Goal: Information Seeking & Learning: Learn about a topic

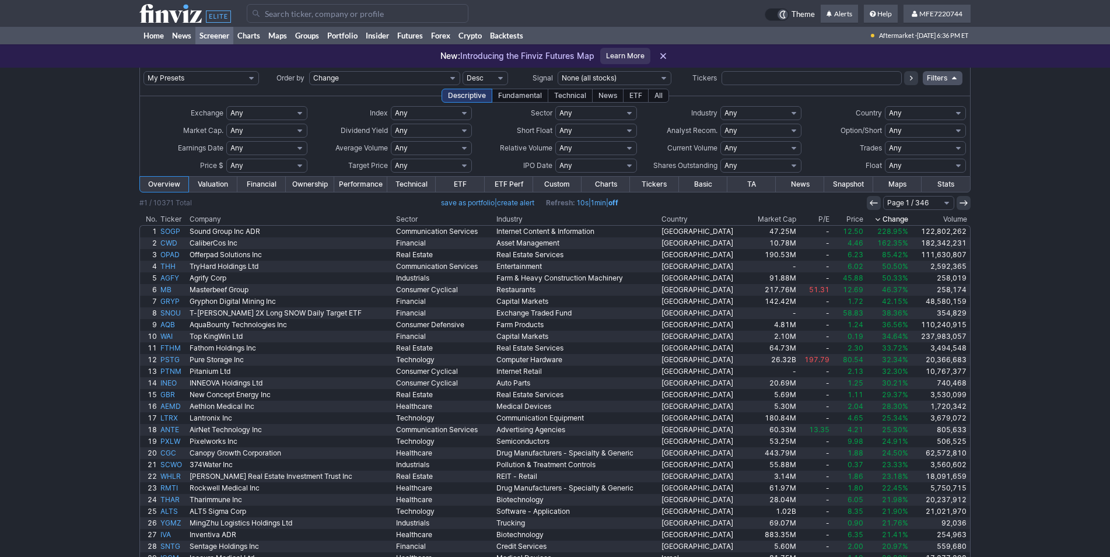
click at [278, 16] on input "Search" at bounding box center [358, 13] width 222 height 19
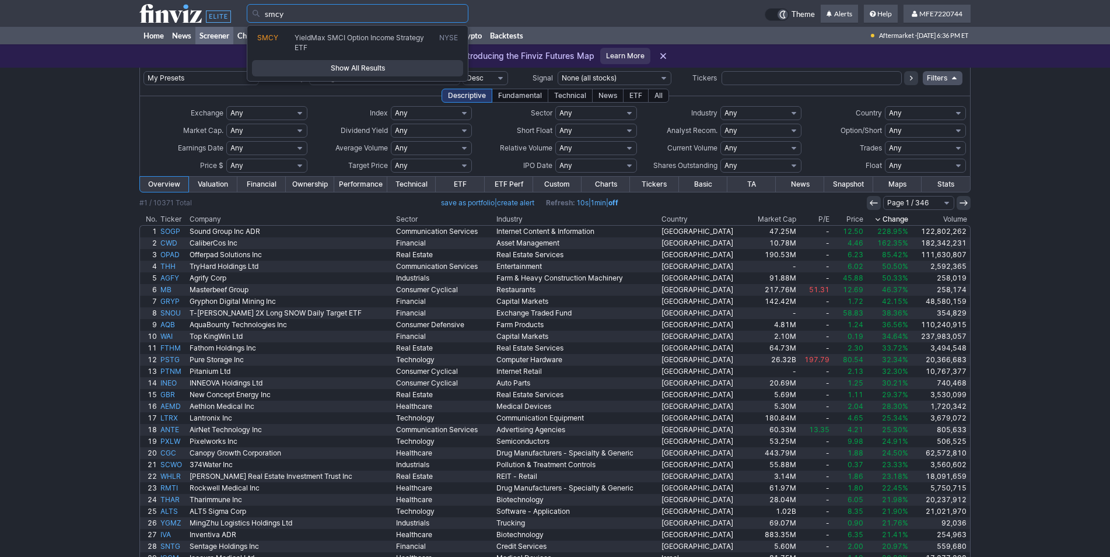
type input "smcy"
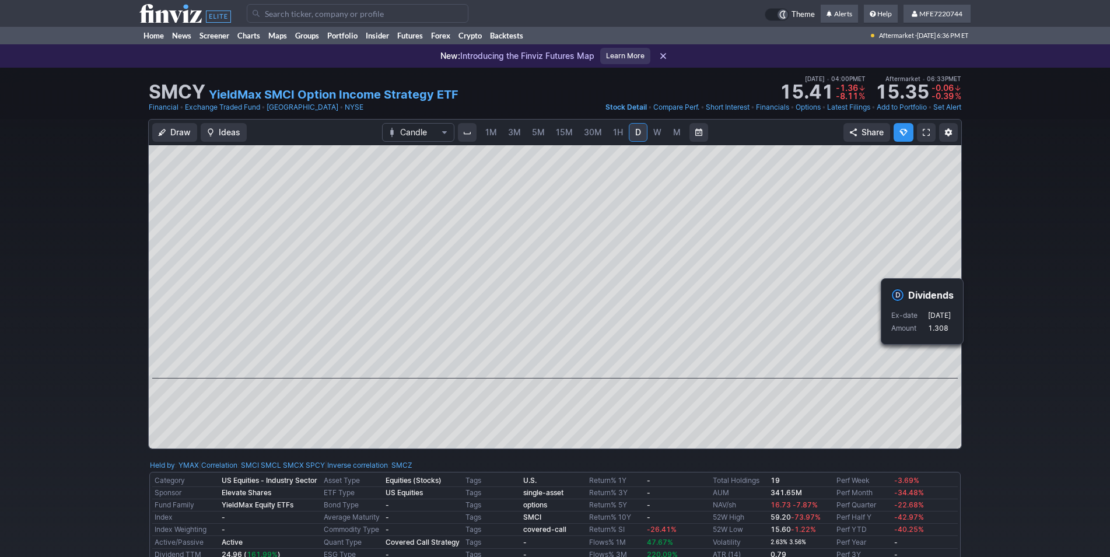
click at [1002, 354] on div "Draw Ideas Candle 1M 3M 5M 15M 30M 1H D W M Share" at bounding box center [555, 289] width 1110 height 340
click at [1010, 341] on div "Draw Ideas Candle 1M 3M 5M 15M 30M 1H D W M Share" at bounding box center [555, 289] width 1110 height 340
